Goal: Transaction & Acquisition: Book appointment/travel/reservation

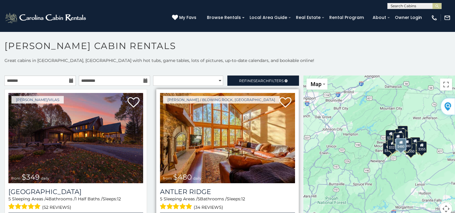
click at [205, 130] on img at bounding box center [227, 138] width 135 height 90
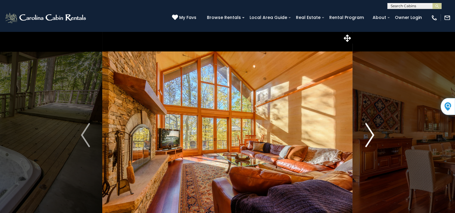
click at [373, 139] on img "Next" at bounding box center [369, 135] width 9 height 24
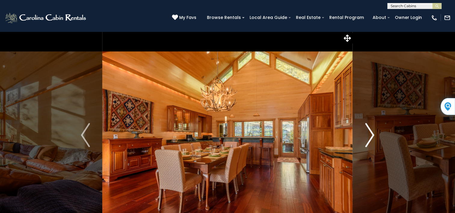
click at [371, 136] on img "Next" at bounding box center [369, 135] width 9 height 24
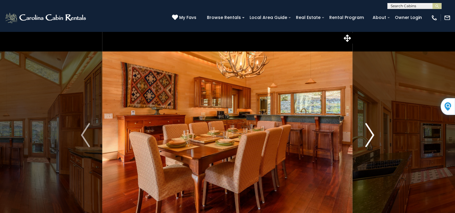
click at [371, 136] on img "Next" at bounding box center [369, 135] width 9 height 24
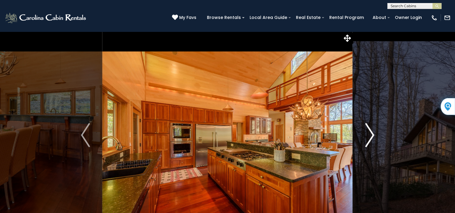
click at [369, 135] on img "Next" at bounding box center [369, 135] width 9 height 24
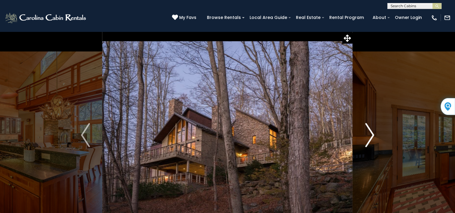
click at [369, 135] on img "Next" at bounding box center [369, 135] width 9 height 24
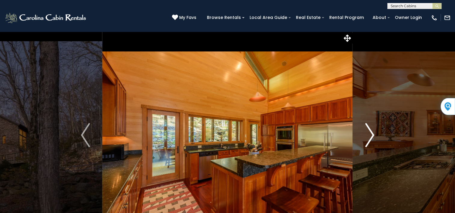
click at [369, 135] on img "Next" at bounding box center [369, 135] width 9 height 24
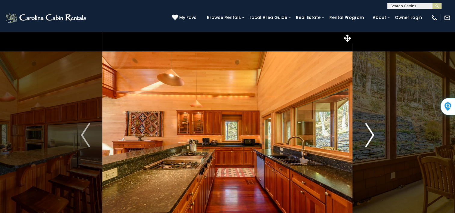
click at [369, 135] on img "Next" at bounding box center [369, 135] width 9 height 24
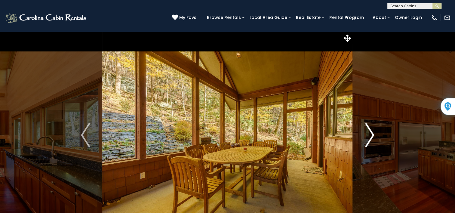
click at [368, 136] on img "Next" at bounding box center [369, 135] width 9 height 24
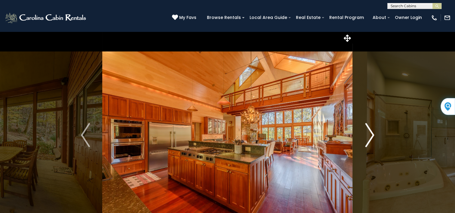
click at [368, 136] on img "Next" at bounding box center [369, 135] width 9 height 24
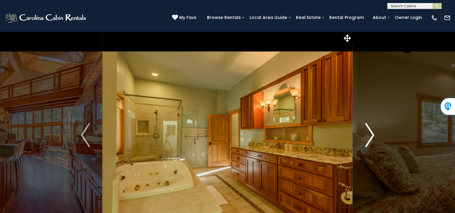
click at [368, 136] on img "Next" at bounding box center [369, 135] width 9 height 24
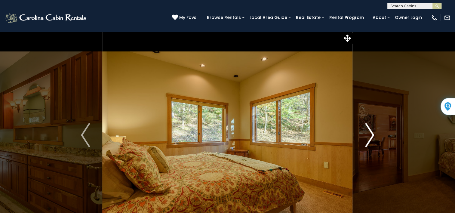
click at [368, 136] on img "Next" at bounding box center [369, 135] width 9 height 24
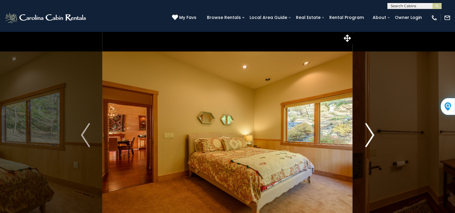
click at [368, 136] on img "Next" at bounding box center [369, 135] width 9 height 24
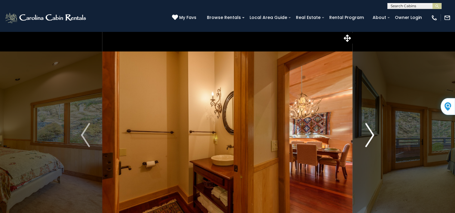
click at [368, 136] on img "Next" at bounding box center [369, 135] width 9 height 24
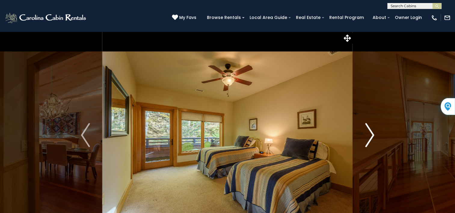
click at [368, 136] on img "Next" at bounding box center [369, 135] width 9 height 24
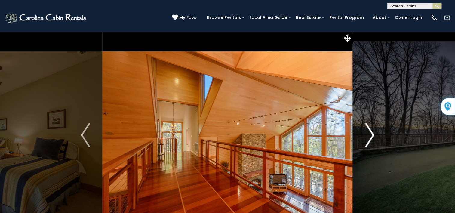
click at [368, 136] on img "Next" at bounding box center [369, 135] width 9 height 24
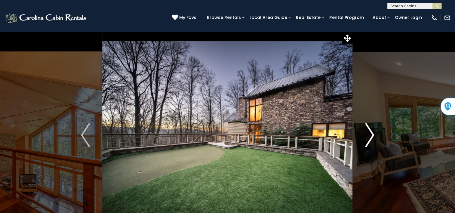
click at [368, 136] on img "Next" at bounding box center [369, 135] width 9 height 24
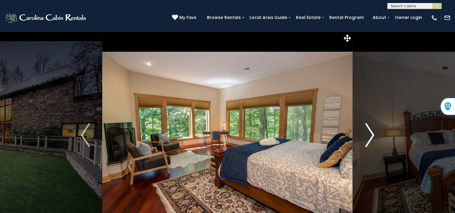
click at [368, 136] on img "Next" at bounding box center [369, 135] width 9 height 24
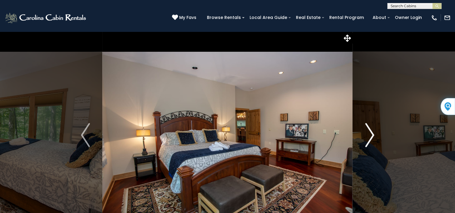
click at [368, 136] on img "Next" at bounding box center [369, 135] width 9 height 24
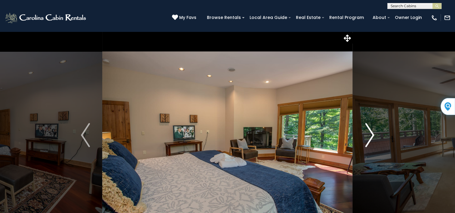
click at [368, 136] on img "Next" at bounding box center [369, 135] width 9 height 24
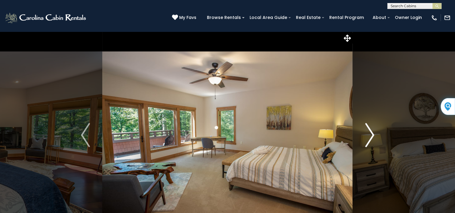
click at [368, 136] on img "Next" at bounding box center [369, 135] width 9 height 24
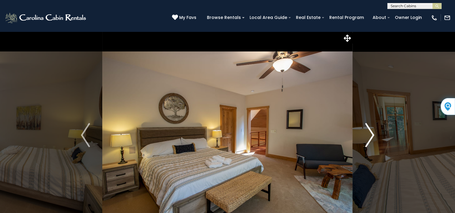
click at [368, 136] on img "Next" at bounding box center [369, 135] width 9 height 24
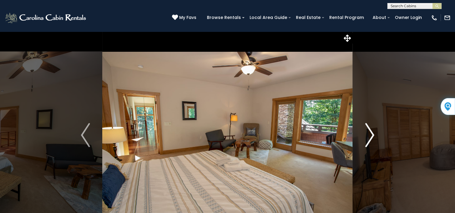
click at [368, 136] on img "Next" at bounding box center [369, 135] width 9 height 24
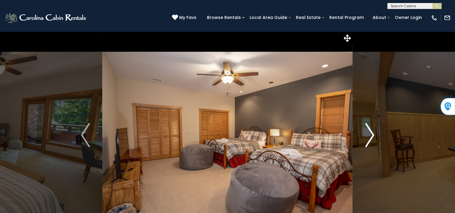
click at [368, 136] on img "Next" at bounding box center [369, 135] width 9 height 24
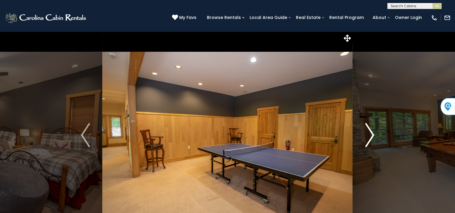
click at [368, 136] on img "Next" at bounding box center [369, 135] width 9 height 24
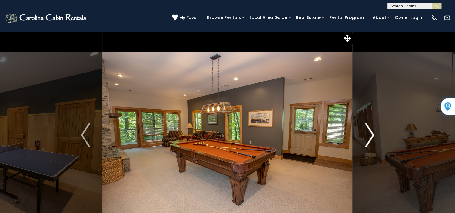
click at [368, 136] on img "Next" at bounding box center [369, 135] width 9 height 24
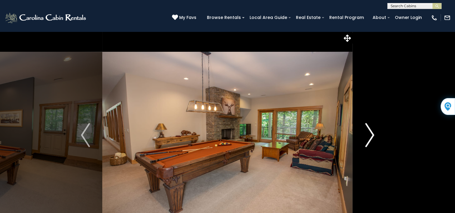
click at [368, 136] on img "Next" at bounding box center [369, 135] width 9 height 24
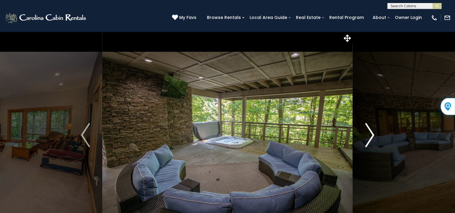
click at [368, 136] on img "Next" at bounding box center [369, 135] width 9 height 24
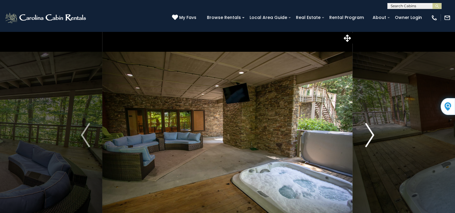
click at [368, 136] on img "Next" at bounding box center [369, 135] width 9 height 24
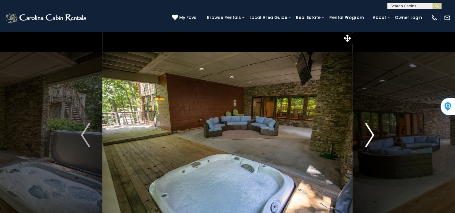
click at [368, 136] on img "Next" at bounding box center [369, 135] width 9 height 24
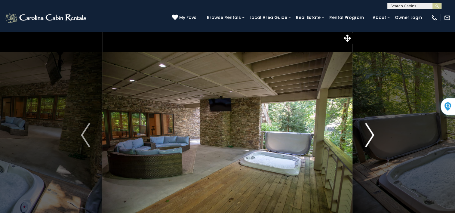
click at [367, 135] on img "Next" at bounding box center [369, 135] width 9 height 24
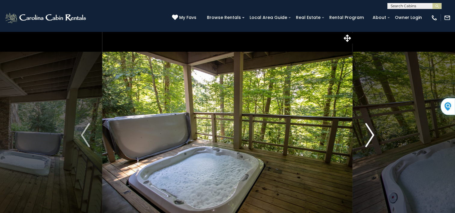
click at [367, 135] on img "Next" at bounding box center [369, 135] width 9 height 24
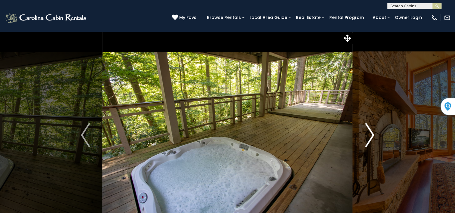
click at [367, 135] on img "Next" at bounding box center [369, 135] width 9 height 24
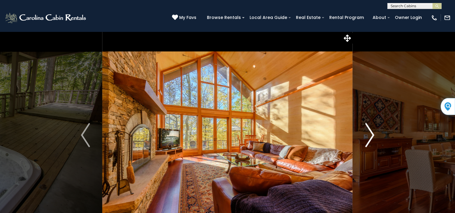
click at [367, 134] on img "Next" at bounding box center [369, 135] width 9 height 24
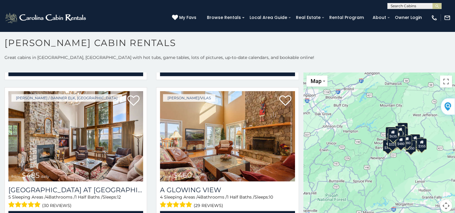
scroll to position [897, 0]
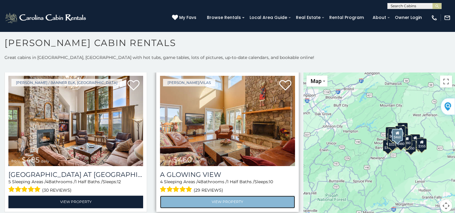
click at [221, 195] on link "View Property" at bounding box center [227, 201] width 135 height 12
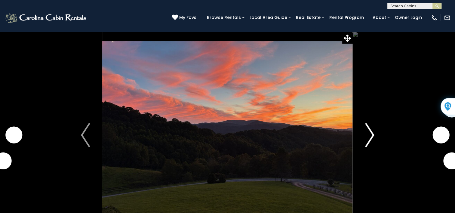
click at [369, 133] on img "Next" at bounding box center [369, 135] width 9 height 24
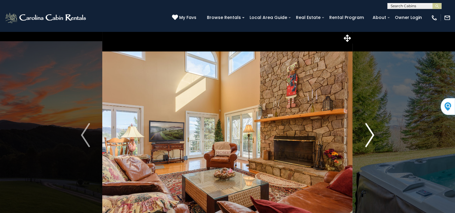
click at [369, 130] on img "Next" at bounding box center [369, 135] width 9 height 24
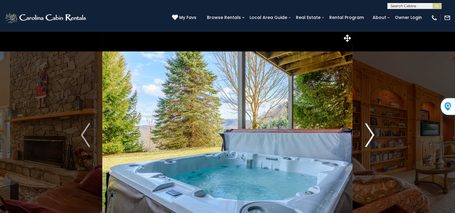
click at [369, 130] on img "Next" at bounding box center [369, 135] width 9 height 24
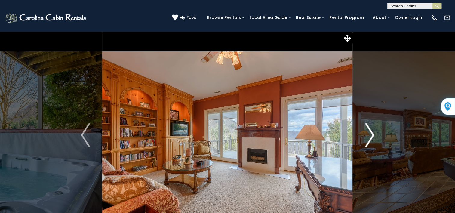
click at [369, 130] on img "Next" at bounding box center [369, 135] width 9 height 24
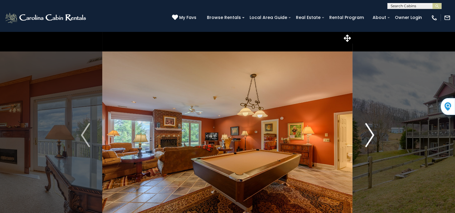
click at [369, 130] on img "Next" at bounding box center [369, 135] width 9 height 24
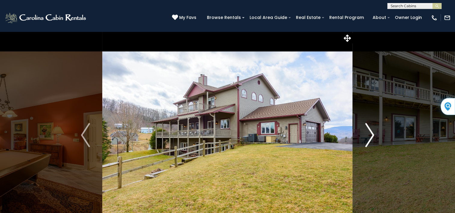
click at [369, 130] on img "Next" at bounding box center [369, 135] width 9 height 24
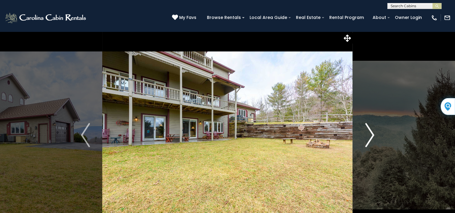
click at [369, 130] on img "Next" at bounding box center [369, 135] width 9 height 24
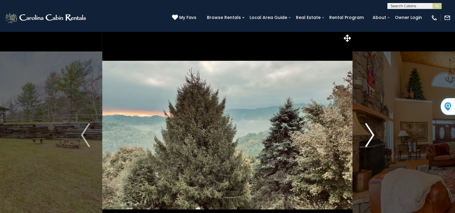
click at [369, 130] on img "Next" at bounding box center [369, 135] width 9 height 24
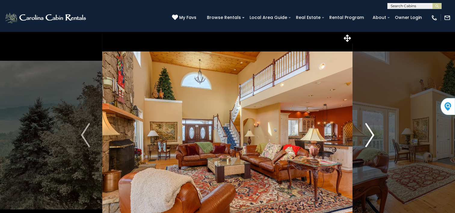
click at [370, 130] on img "Next" at bounding box center [369, 135] width 9 height 24
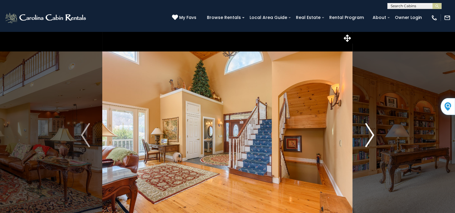
click at [370, 130] on img "Next" at bounding box center [369, 135] width 9 height 24
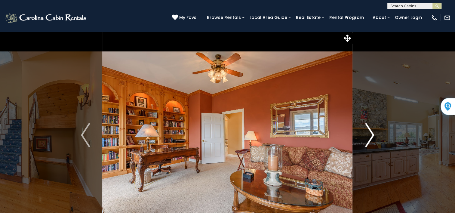
click at [370, 131] on img "Next" at bounding box center [369, 135] width 9 height 24
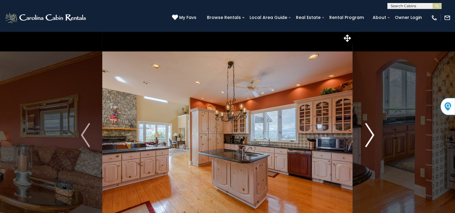
click at [370, 131] on img "Next" at bounding box center [369, 135] width 9 height 24
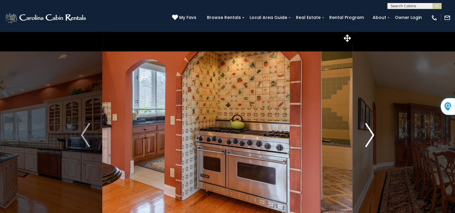
click at [370, 131] on img "Next" at bounding box center [369, 135] width 9 height 24
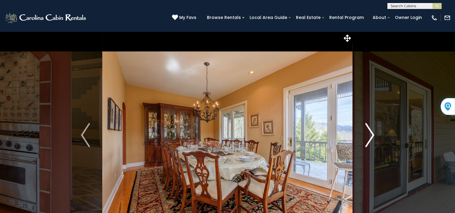
click at [370, 131] on img "Next" at bounding box center [369, 135] width 9 height 24
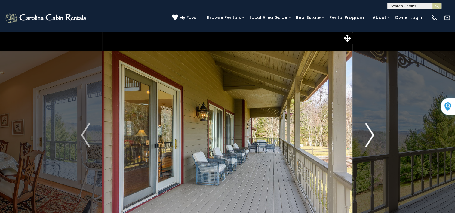
click at [370, 131] on img "Next" at bounding box center [369, 135] width 9 height 24
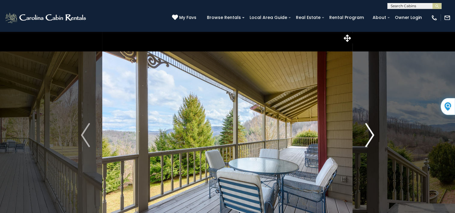
click at [370, 131] on img "Next" at bounding box center [369, 135] width 9 height 24
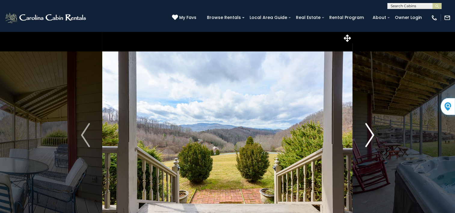
click at [370, 131] on img "Next" at bounding box center [369, 135] width 9 height 24
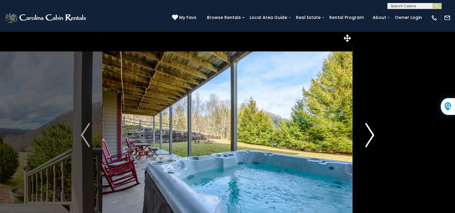
click at [370, 131] on img "Next" at bounding box center [369, 135] width 9 height 24
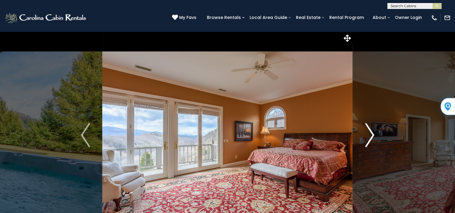
click at [370, 131] on img "Next" at bounding box center [369, 135] width 9 height 24
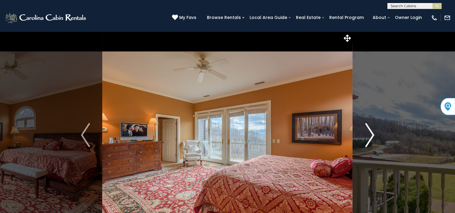
click at [370, 131] on img "Next" at bounding box center [369, 135] width 9 height 24
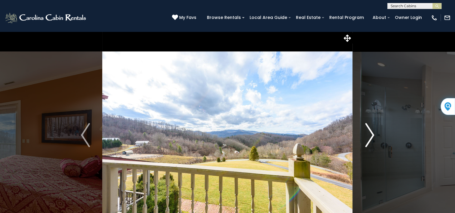
click at [370, 131] on img "Next" at bounding box center [369, 135] width 9 height 24
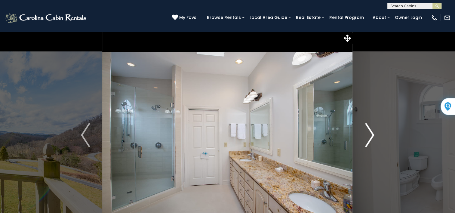
click at [370, 131] on img "Next" at bounding box center [369, 135] width 9 height 24
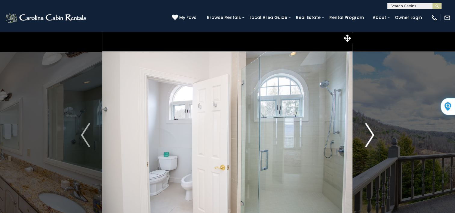
click at [370, 131] on img "Next" at bounding box center [369, 135] width 9 height 24
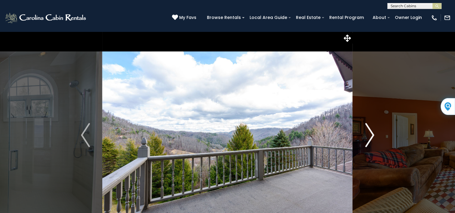
click at [370, 131] on img "Next" at bounding box center [369, 135] width 9 height 24
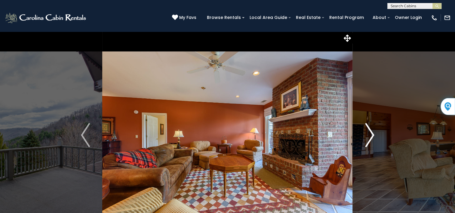
click at [370, 131] on img "Next" at bounding box center [369, 135] width 9 height 24
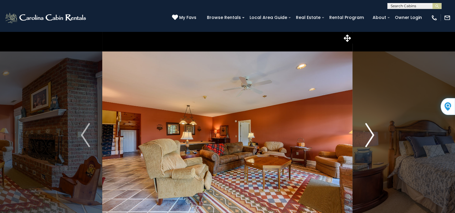
click at [370, 131] on img "Next" at bounding box center [369, 135] width 9 height 24
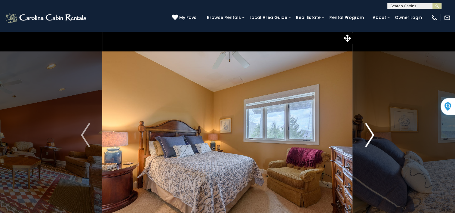
click at [370, 131] on img "Next" at bounding box center [369, 135] width 9 height 24
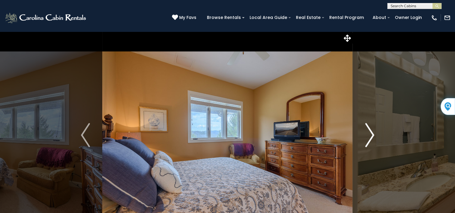
click at [370, 131] on img "Next" at bounding box center [369, 135] width 9 height 24
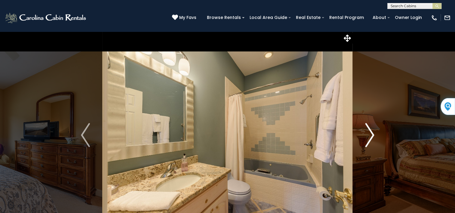
click at [370, 131] on img "Next" at bounding box center [369, 135] width 9 height 24
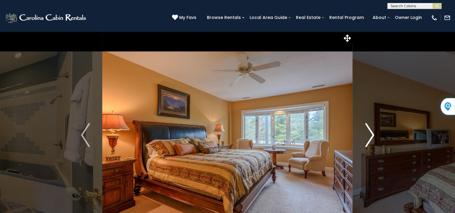
click at [369, 130] on img "Next" at bounding box center [369, 135] width 9 height 24
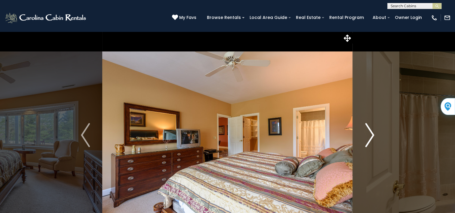
click at [369, 130] on img "Next" at bounding box center [369, 135] width 9 height 24
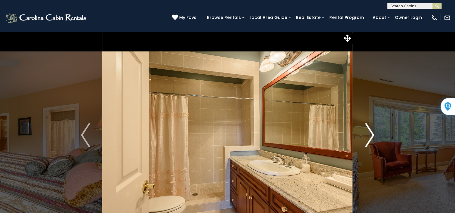
click at [369, 130] on img "Next" at bounding box center [369, 135] width 9 height 24
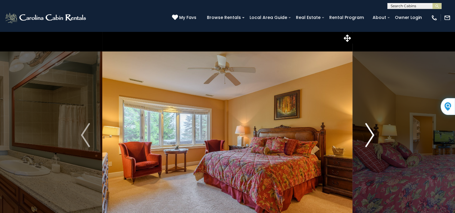
click at [369, 130] on img "Next" at bounding box center [369, 135] width 9 height 24
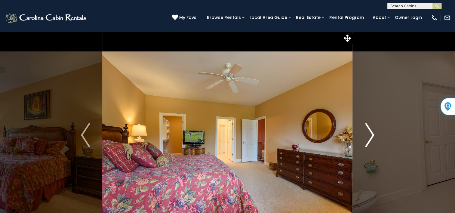
click at [369, 130] on img "Next" at bounding box center [369, 135] width 9 height 24
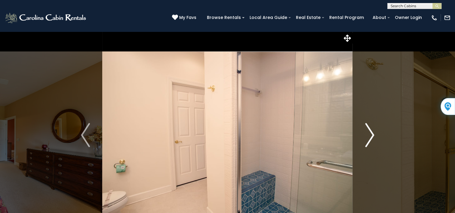
click at [369, 130] on img "Next" at bounding box center [369, 135] width 9 height 24
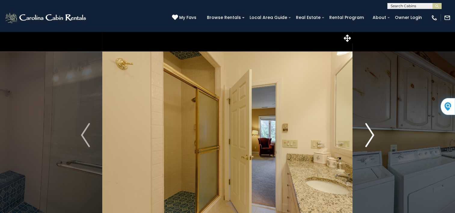
click at [369, 130] on img "Next" at bounding box center [369, 135] width 9 height 24
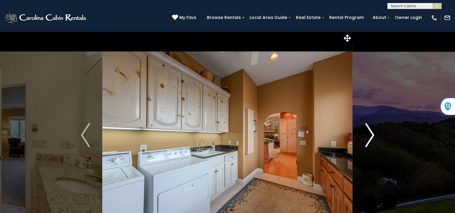
click at [369, 130] on img "Next" at bounding box center [369, 135] width 9 height 24
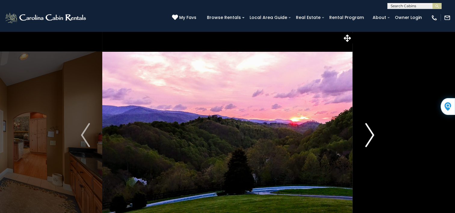
click at [369, 130] on img "Next" at bounding box center [369, 135] width 9 height 24
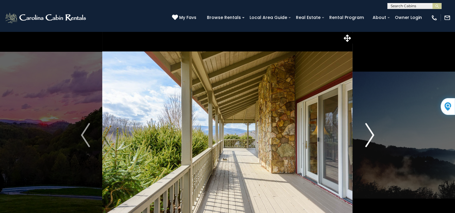
click at [369, 130] on img "Next" at bounding box center [369, 135] width 9 height 24
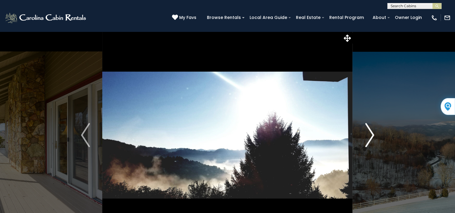
click at [369, 130] on img "Next" at bounding box center [369, 135] width 9 height 24
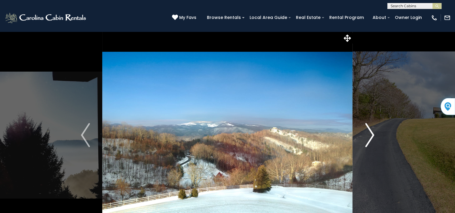
click at [369, 130] on img "Next" at bounding box center [369, 135] width 9 height 24
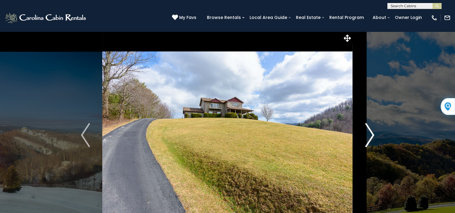
click at [369, 130] on img "Next" at bounding box center [369, 135] width 9 height 24
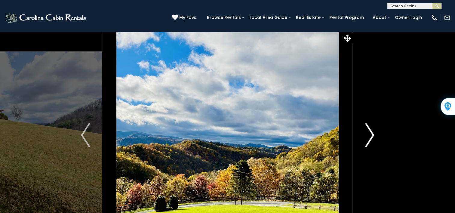
click at [369, 130] on img "Next" at bounding box center [369, 135] width 9 height 24
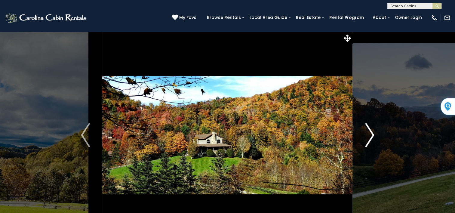
click at [369, 130] on img "Next" at bounding box center [369, 135] width 9 height 24
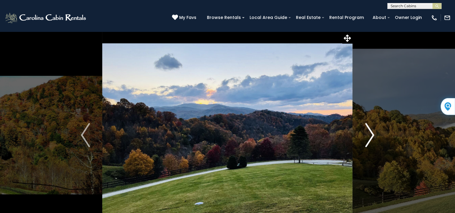
click at [369, 130] on img "Next" at bounding box center [369, 135] width 9 height 24
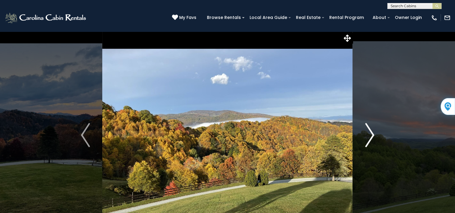
click at [369, 130] on img "Next" at bounding box center [369, 135] width 9 height 24
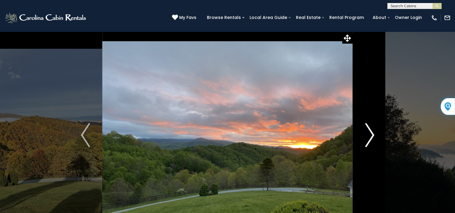
click at [369, 130] on img "Next" at bounding box center [369, 135] width 9 height 24
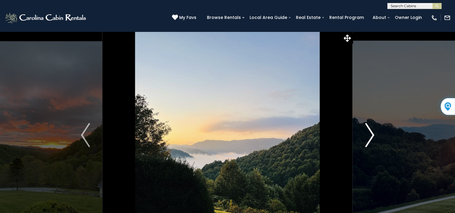
click at [369, 130] on img "Next" at bounding box center [369, 135] width 9 height 24
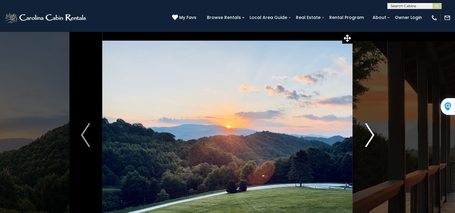
click at [369, 130] on img "Next" at bounding box center [369, 135] width 9 height 24
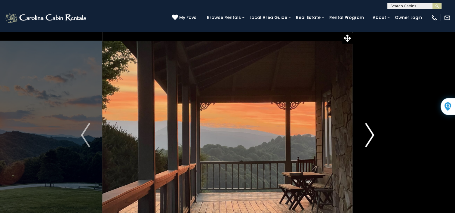
click at [369, 130] on img "Next" at bounding box center [369, 135] width 9 height 24
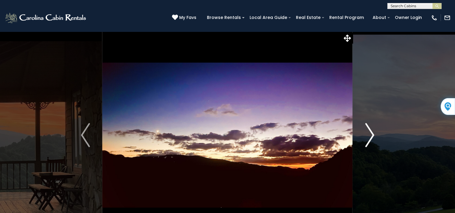
click at [369, 130] on img "Next" at bounding box center [369, 135] width 9 height 24
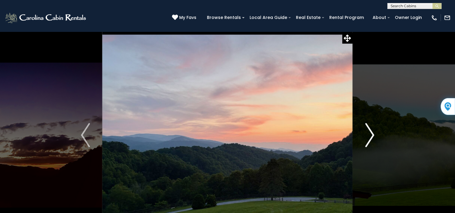
click at [369, 130] on img "Next" at bounding box center [369, 135] width 9 height 24
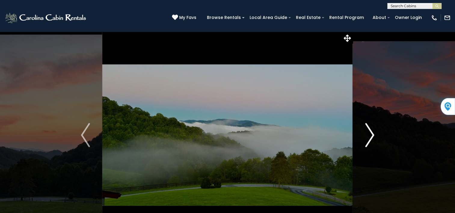
click at [369, 130] on img "Next" at bounding box center [369, 135] width 9 height 24
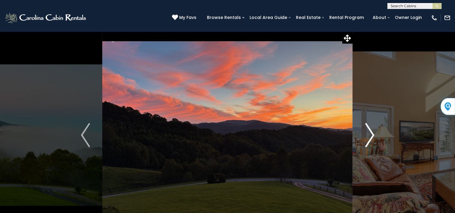
click at [369, 130] on img "Next" at bounding box center [369, 135] width 9 height 24
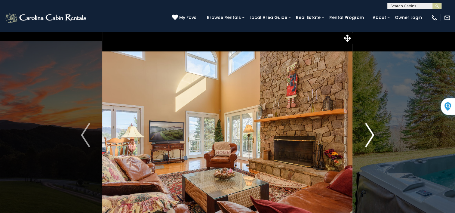
click at [369, 130] on img "Next" at bounding box center [369, 135] width 9 height 24
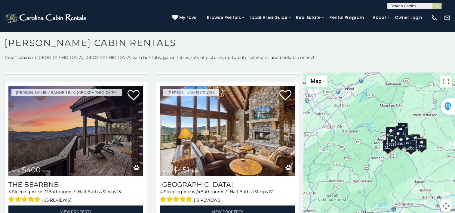
scroll to position [624, 0]
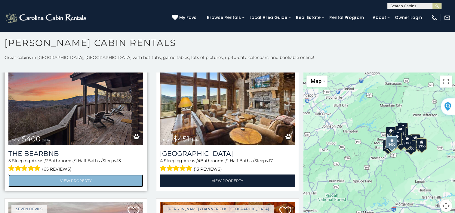
click at [85, 174] on link "View Property" at bounding box center [75, 180] width 135 height 12
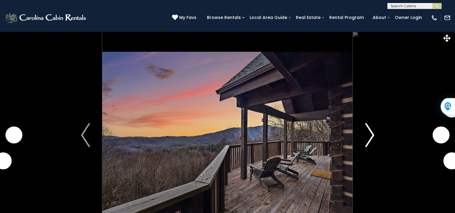
click at [373, 136] on img "Next" at bounding box center [369, 135] width 9 height 24
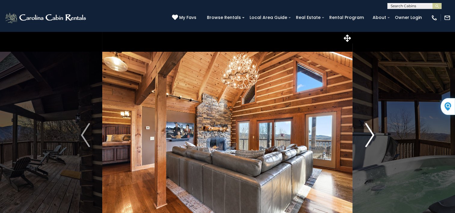
click at [369, 135] on img "Next" at bounding box center [369, 135] width 9 height 24
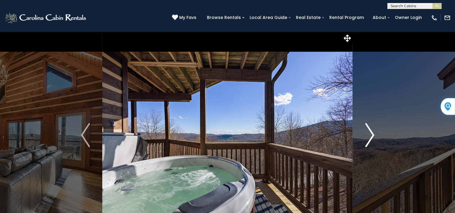
click at [369, 135] on img "Next" at bounding box center [369, 135] width 9 height 24
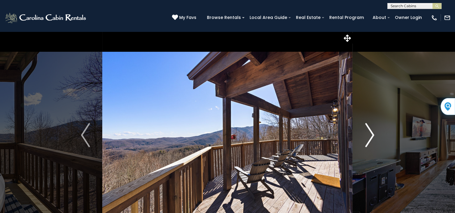
click at [369, 135] on img "Next" at bounding box center [369, 135] width 9 height 24
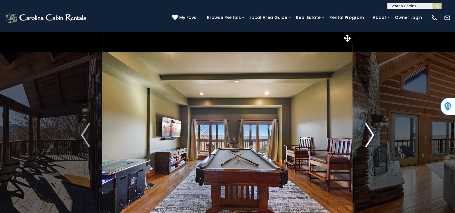
click at [369, 135] on img "Next" at bounding box center [369, 135] width 9 height 24
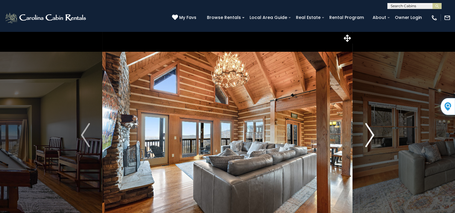
click at [369, 135] on img "Next" at bounding box center [369, 135] width 9 height 24
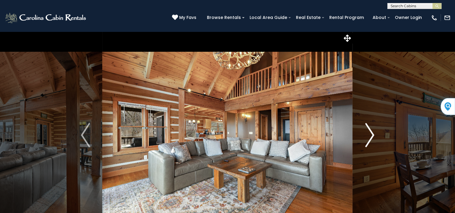
click at [369, 135] on img "Next" at bounding box center [369, 135] width 9 height 24
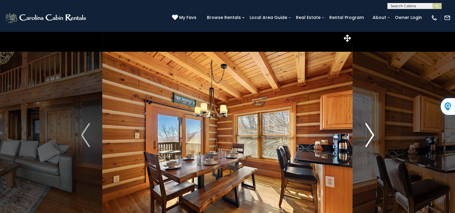
click at [369, 135] on img "Next" at bounding box center [369, 135] width 9 height 24
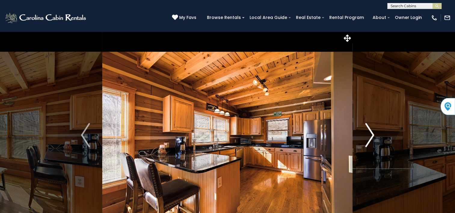
click at [369, 135] on img "Next" at bounding box center [369, 135] width 9 height 24
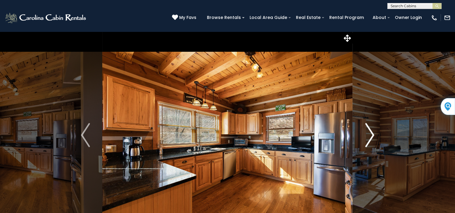
click at [369, 135] on img "Next" at bounding box center [369, 135] width 9 height 24
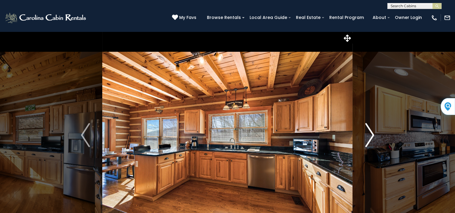
click at [369, 135] on img "Next" at bounding box center [369, 135] width 9 height 24
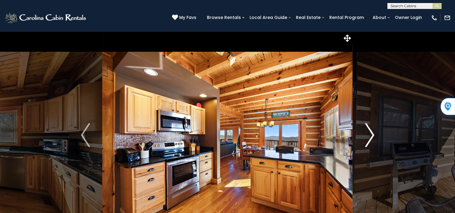
click at [369, 135] on img "Next" at bounding box center [369, 135] width 9 height 24
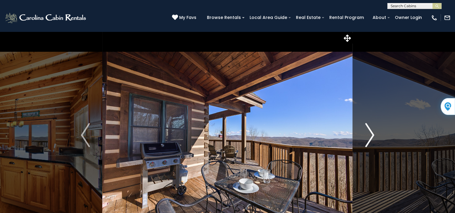
click at [369, 135] on img "Next" at bounding box center [369, 135] width 9 height 24
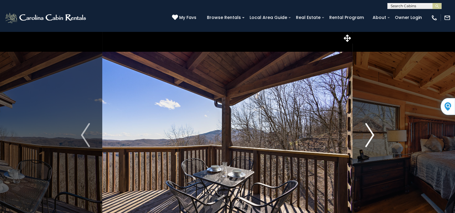
click at [369, 135] on img "Next" at bounding box center [369, 135] width 9 height 24
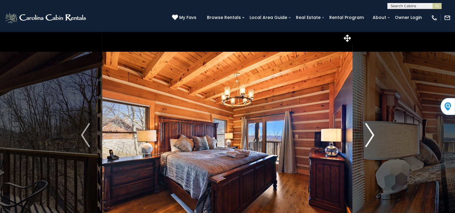
click at [372, 135] on img "Next" at bounding box center [369, 135] width 9 height 24
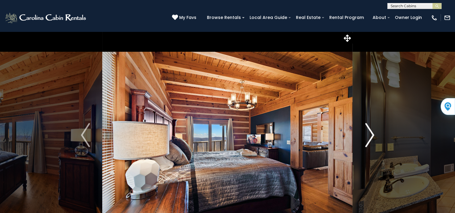
click at [372, 135] on img "Next" at bounding box center [369, 135] width 9 height 24
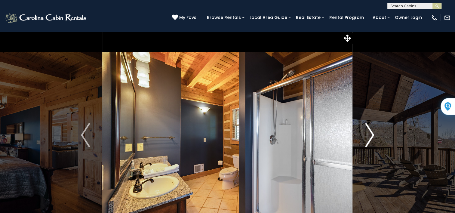
click at [372, 135] on img "Next" at bounding box center [369, 135] width 9 height 24
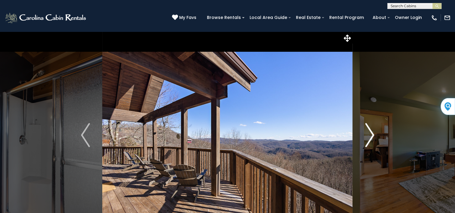
click at [372, 135] on img "Next" at bounding box center [369, 135] width 9 height 24
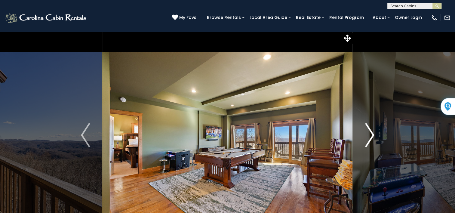
click at [372, 135] on img "Next" at bounding box center [369, 135] width 9 height 24
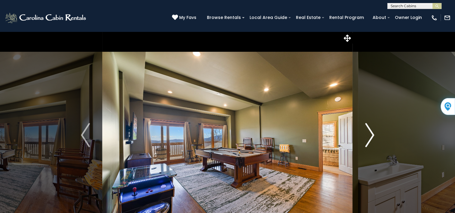
click at [372, 135] on img "Next" at bounding box center [369, 135] width 9 height 24
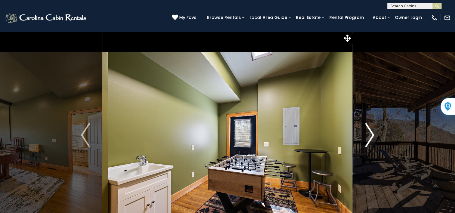
click at [372, 135] on img "Next" at bounding box center [369, 135] width 9 height 24
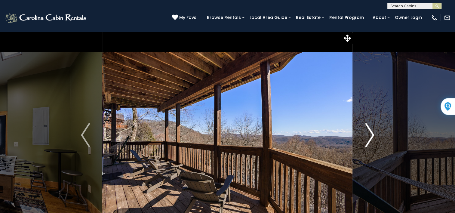
click at [372, 135] on img "Next" at bounding box center [369, 135] width 9 height 24
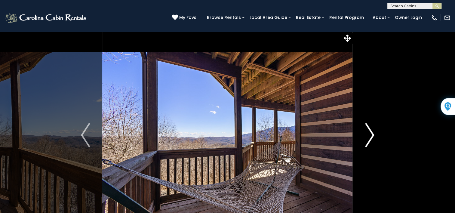
click at [372, 135] on img "Next" at bounding box center [369, 135] width 9 height 24
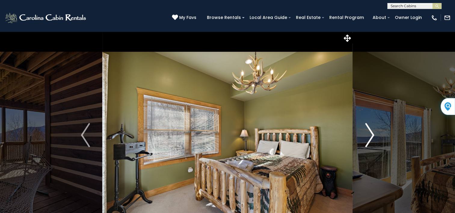
click at [372, 135] on img "Next" at bounding box center [369, 135] width 9 height 24
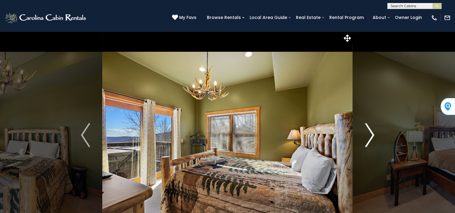
click at [372, 135] on img "Next" at bounding box center [369, 135] width 9 height 24
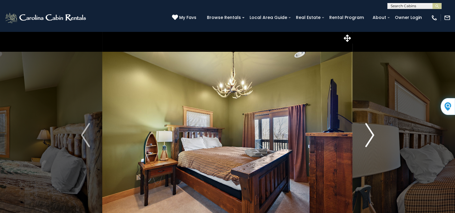
click at [371, 135] on img "Next" at bounding box center [369, 135] width 9 height 24
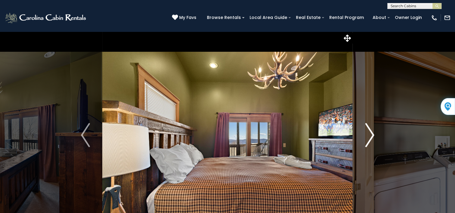
click at [371, 135] on img "Next" at bounding box center [369, 135] width 9 height 24
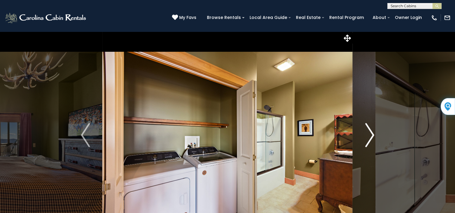
click at [371, 135] on img "Next" at bounding box center [369, 135] width 9 height 24
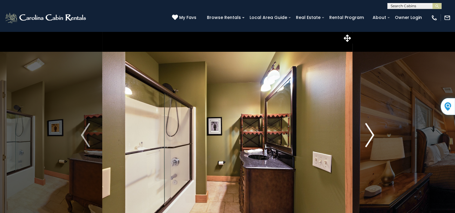
click at [371, 135] on img "Next" at bounding box center [369, 135] width 9 height 24
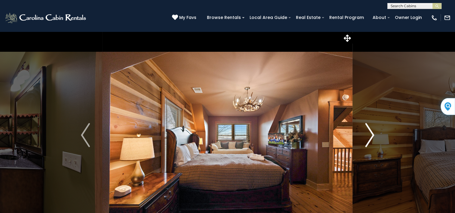
click at [371, 135] on img "Next" at bounding box center [369, 135] width 9 height 24
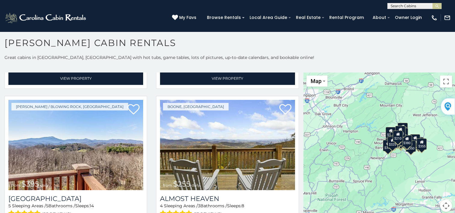
scroll to position [1031, 0]
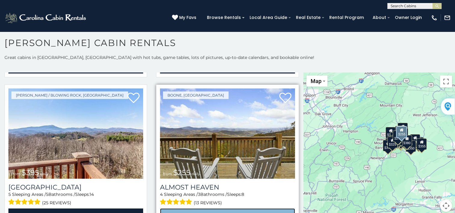
click at [220, 208] on link "View Property" at bounding box center [227, 214] width 135 height 12
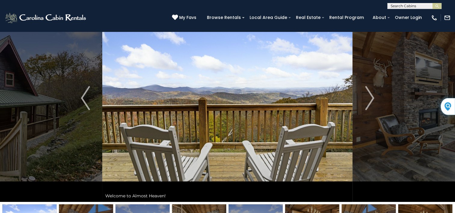
scroll to position [29, 0]
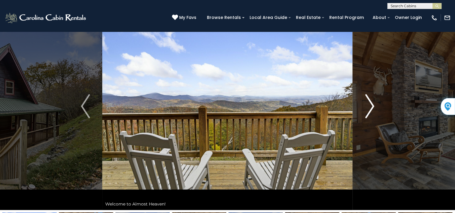
click at [368, 107] on img "Next" at bounding box center [369, 106] width 9 height 24
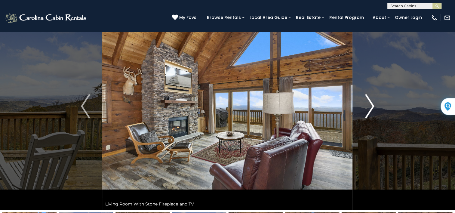
click at [368, 106] on img "Next" at bounding box center [369, 106] width 9 height 24
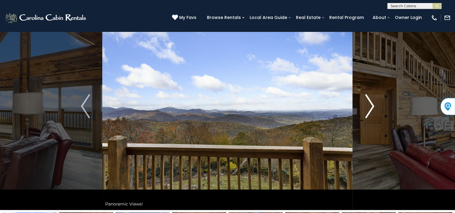
click at [368, 106] on img "Next" at bounding box center [369, 106] width 9 height 24
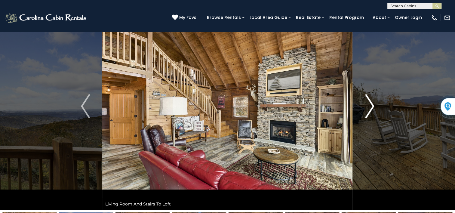
click at [368, 107] on img "Next" at bounding box center [369, 106] width 9 height 24
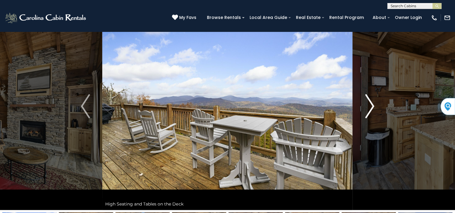
click at [368, 107] on img "Next" at bounding box center [369, 106] width 9 height 24
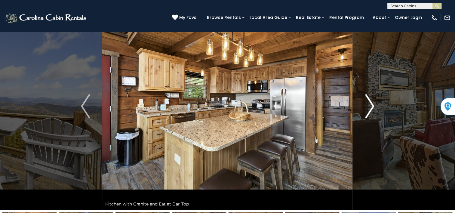
click at [368, 106] on img "Next" at bounding box center [369, 106] width 9 height 24
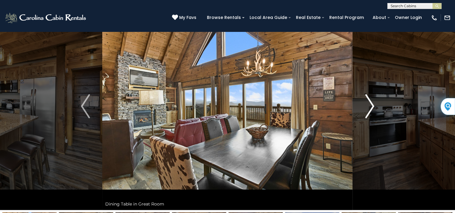
click at [368, 106] on img "Next" at bounding box center [369, 106] width 9 height 24
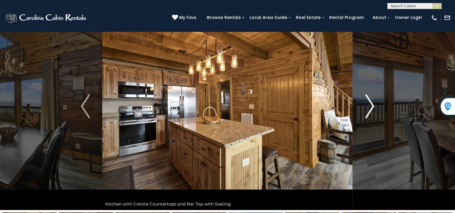
click at [368, 106] on img "Next" at bounding box center [369, 106] width 9 height 24
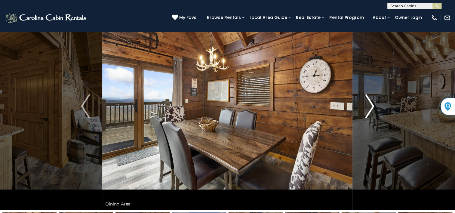
click at [368, 106] on img "Next" at bounding box center [369, 106] width 9 height 24
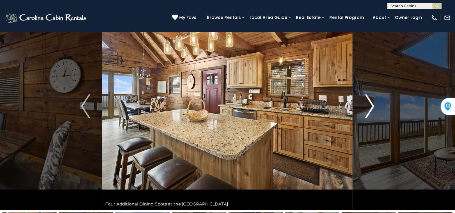
click at [368, 106] on img "Next" at bounding box center [369, 106] width 9 height 24
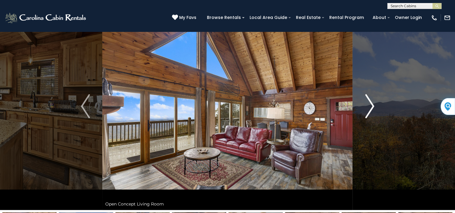
click at [368, 106] on img "Next" at bounding box center [369, 106] width 9 height 24
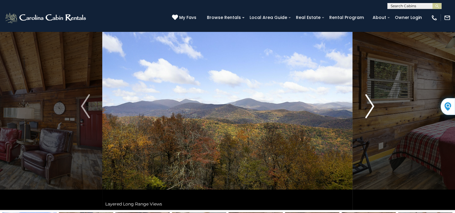
click at [368, 106] on img "Next" at bounding box center [369, 106] width 9 height 24
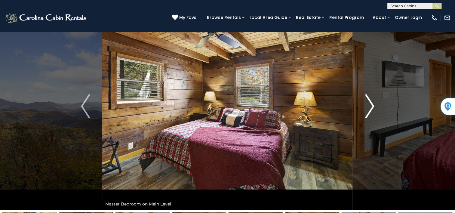
click at [368, 106] on img "Next" at bounding box center [369, 106] width 9 height 24
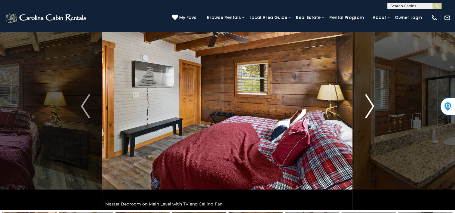
click at [368, 106] on img "Next" at bounding box center [369, 106] width 9 height 24
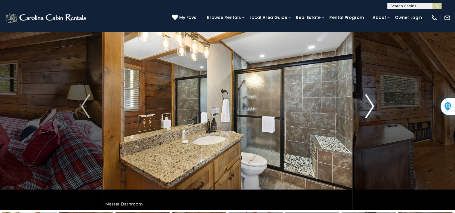
click at [368, 106] on img "Next" at bounding box center [369, 106] width 9 height 24
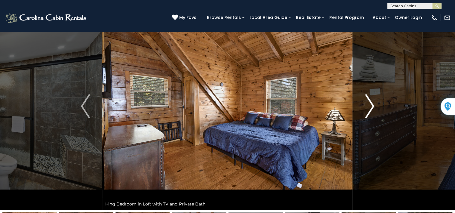
click at [368, 106] on img "Next" at bounding box center [369, 106] width 9 height 24
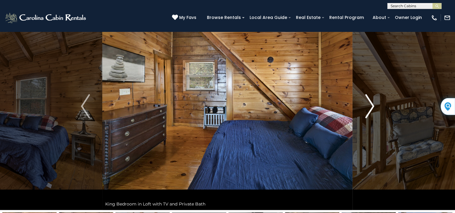
click at [368, 106] on img "Next" at bounding box center [369, 106] width 9 height 24
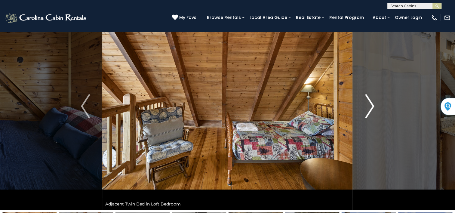
click at [368, 106] on img "Next" at bounding box center [369, 106] width 9 height 24
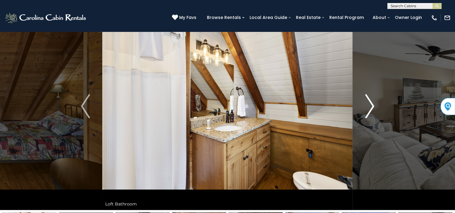
click at [368, 106] on img "Next" at bounding box center [369, 106] width 9 height 24
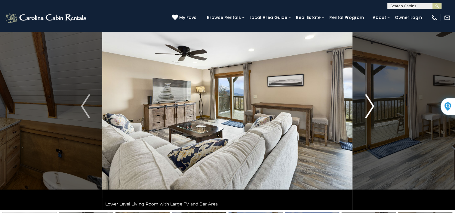
click at [369, 106] on img "Next" at bounding box center [369, 106] width 9 height 24
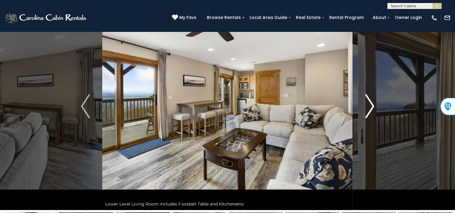
click at [371, 104] on img "Next" at bounding box center [369, 106] width 9 height 24
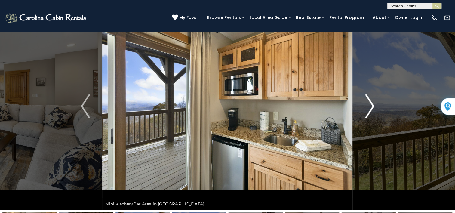
click at [371, 104] on img "Next" at bounding box center [369, 106] width 9 height 24
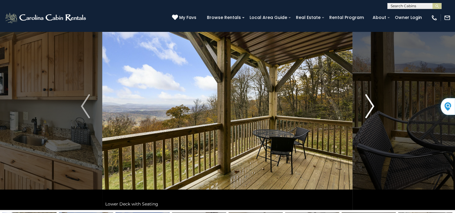
click at [371, 104] on img "Next" at bounding box center [369, 106] width 9 height 24
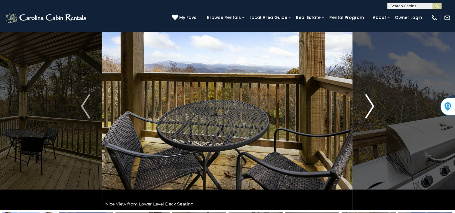
click at [371, 104] on img "Next" at bounding box center [369, 106] width 9 height 24
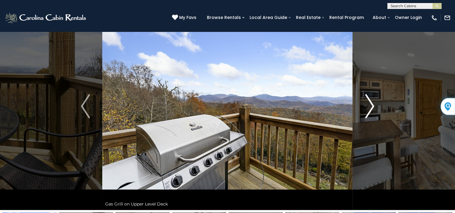
click at [371, 104] on img "Next" at bounding box center [369, 106] width 9 height 24
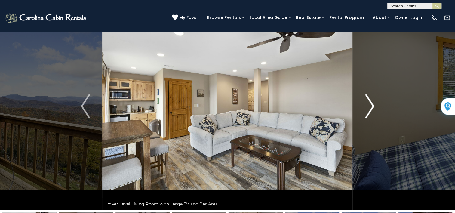
click at [371, 104] on img "Next" at bounding box center [369, 106] width 9 height 24
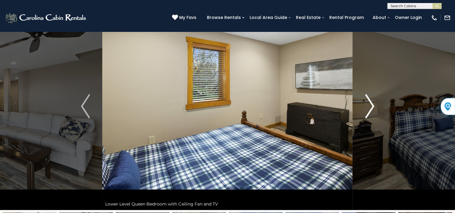
click at [371, 104] on img "Next" at bounding box center [369, 106] width 9 height 24
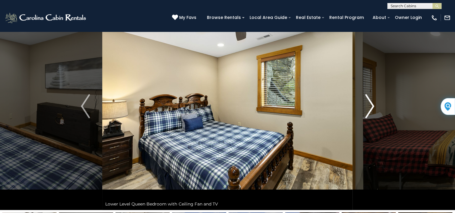
click at [371, 104] on img "Next" at bounding box center [369, 106] width 9 height 24
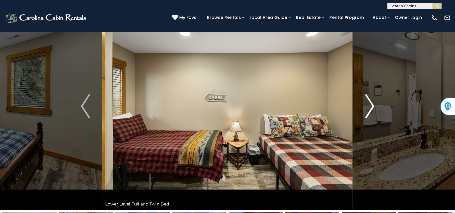
click at [371, 104] on img "Next" at bounding box center [369, 106] width 9 height 24
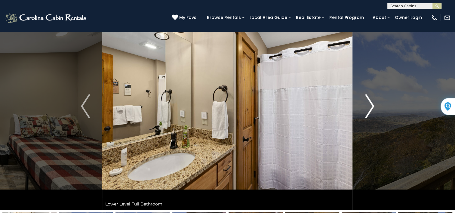
click at [371, 104] on img "Next" at bounding box center [369, 106] width 9 height 24
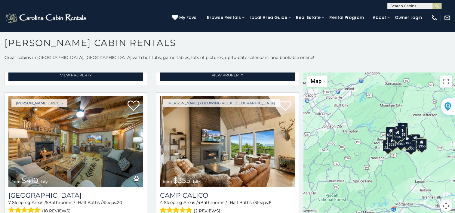
scroll to position [1763, 0]
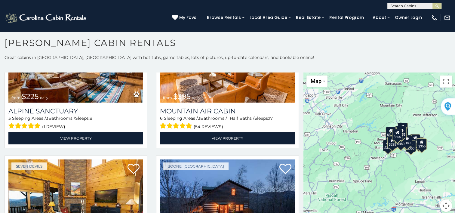
scroll to position [2047, 0]
